Goal: Navigation & Orientation: Understand site structure

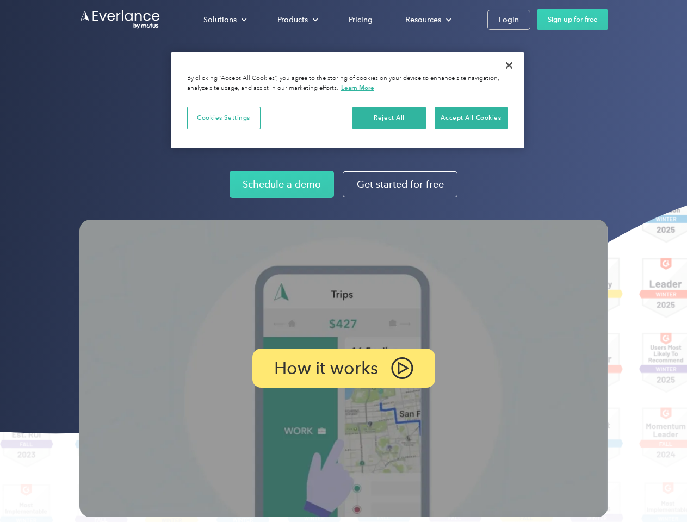
click at [343, 261] on img at bounding box center [343, 368] width 528 height 297
click at [225, 20] on div "Solutions" at bounding box center [219, 20] width 33 height 14
click at [296, 20] on div "Products" at bounding box center [292, 20] width 30 height 14
click at [427, 20] on div "Resources" at bounding box center [423, 20] width 36 height 14
click at [343, 368] on p "How it works" at bounding box center [326, 368] width 104 height 13
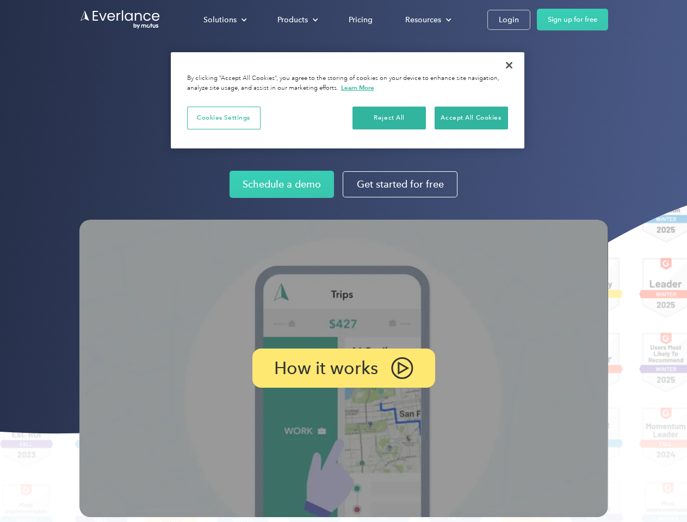
click at [223, 117] on button "Cookies Settings" at bounding box center [223, 118] width 73 height 23
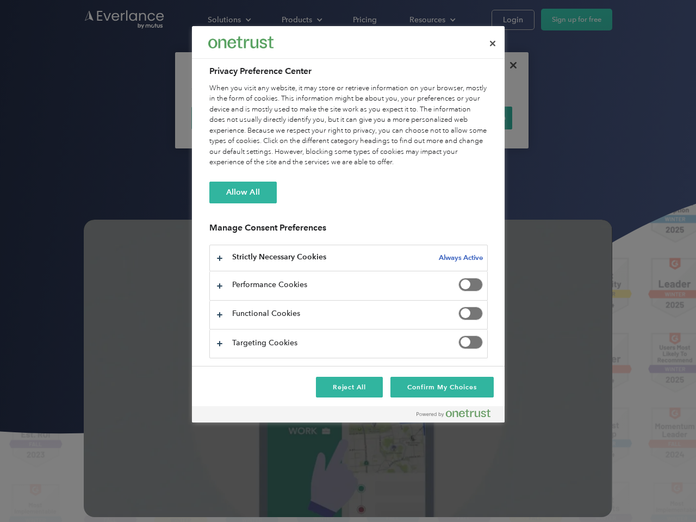
click at [389, 117] on div "When you visit any website, it may store or retrieve information on your browse…" at bounding box center [348, 125] width 278 height 85
click at [471, 117] on div "When you visit any website, it may store or retrieve information on your browse…" at bounding box center [348, 125] width 278 height 85
click at [509, 65] on div at bounding box center [348, 261] width 696 height 522
